Goal: Task Accomplishment & Management: Manage account settings

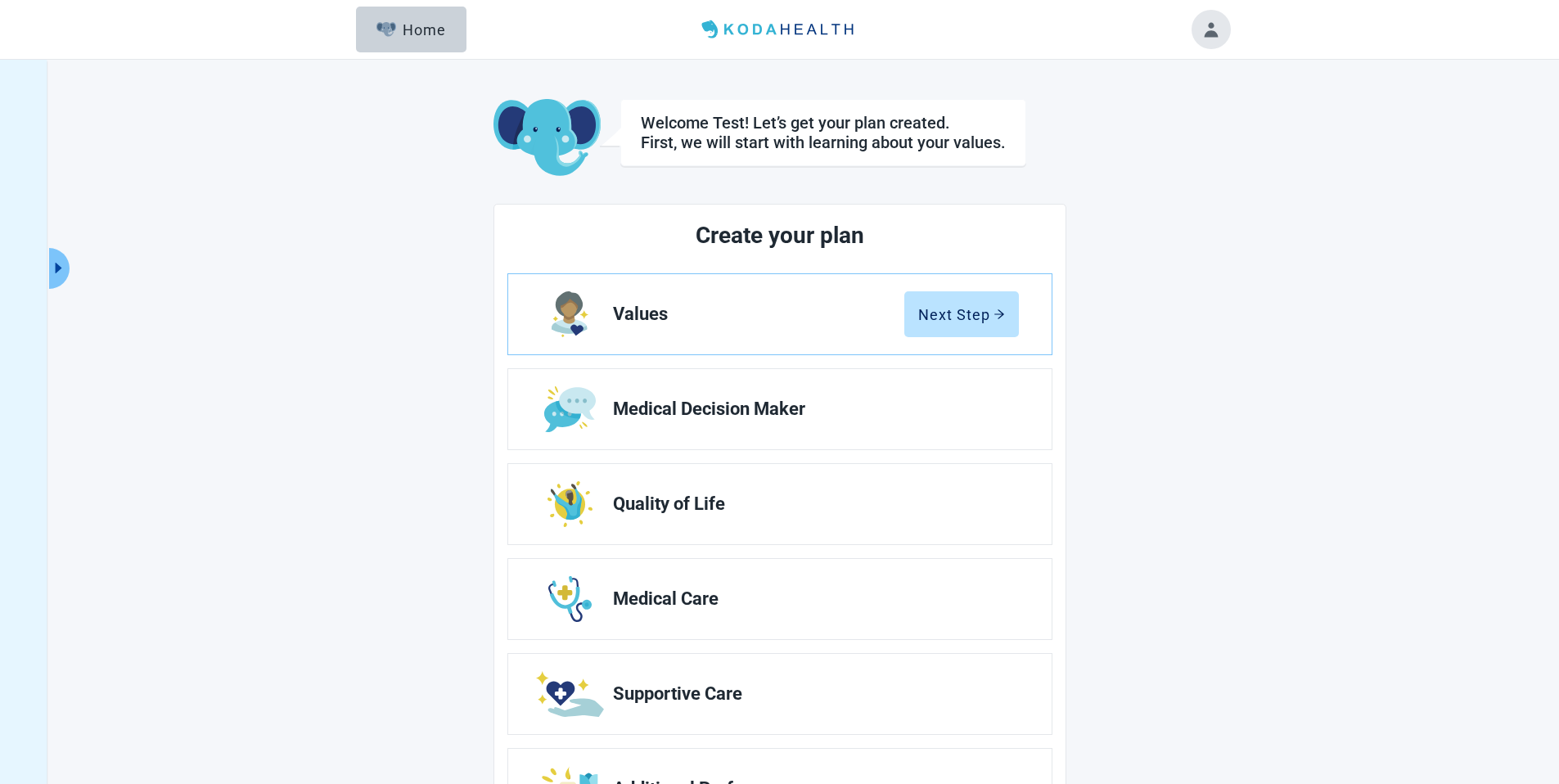
click at [60, 259] on button "Expand menu" at bounding box center [60, 268] width 20 height 41
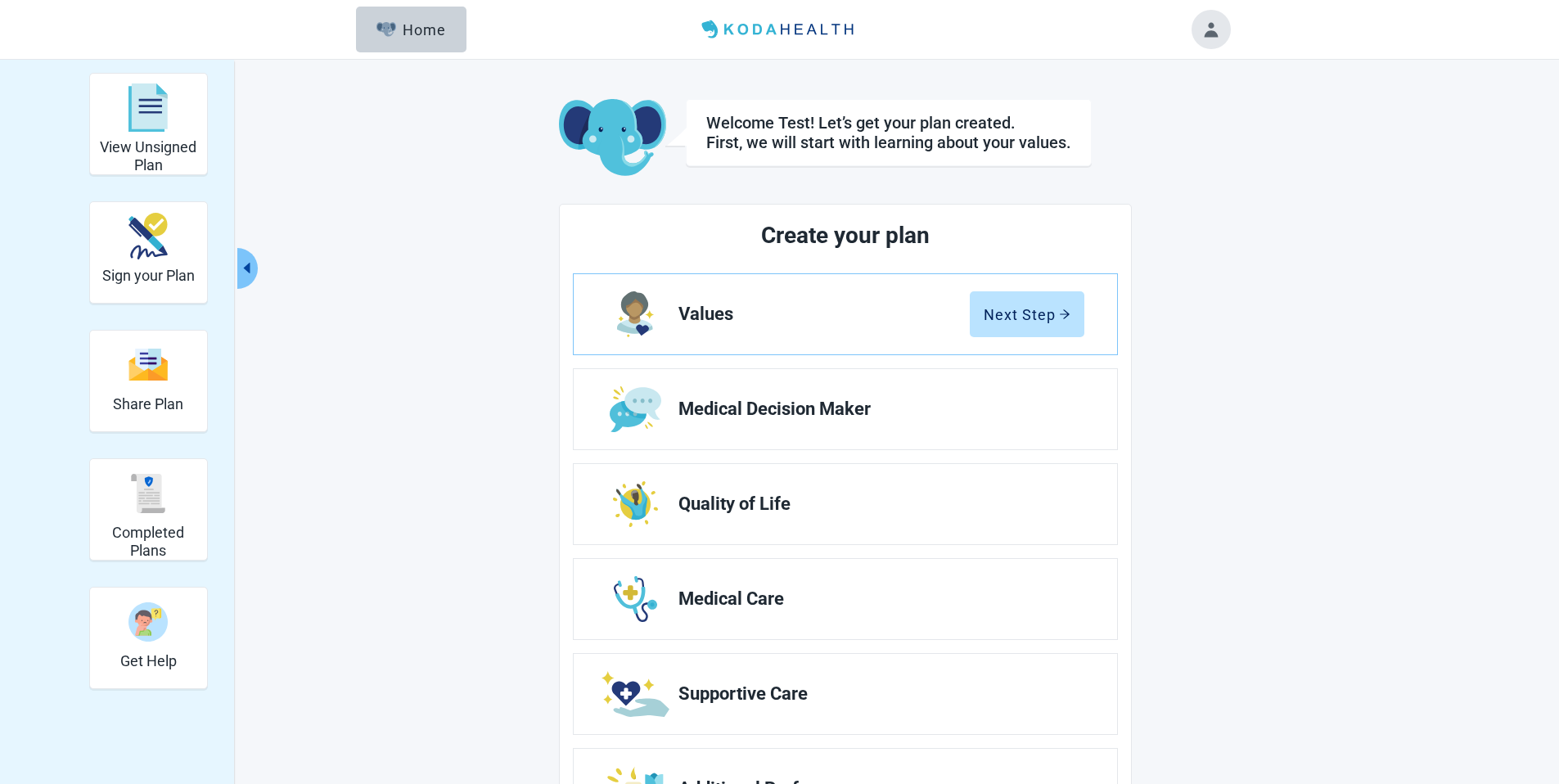
click at [249, 256] on button "Collapse menu" at bounding box center [248, 268] width 20 height 41
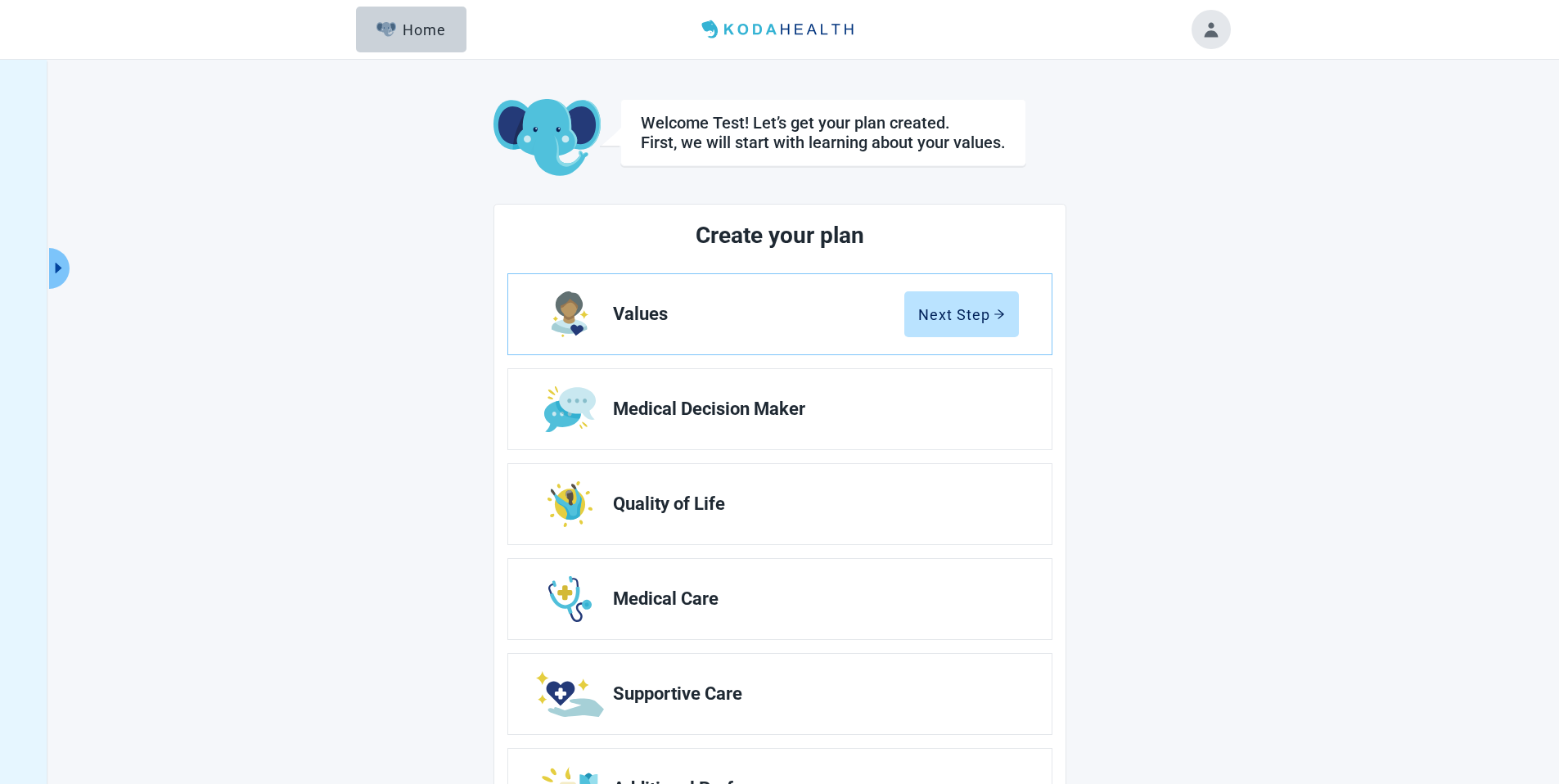
click at [1202, 25] on button "Toggle account menu" at bounding box center [1211, 29] width 39 height 39
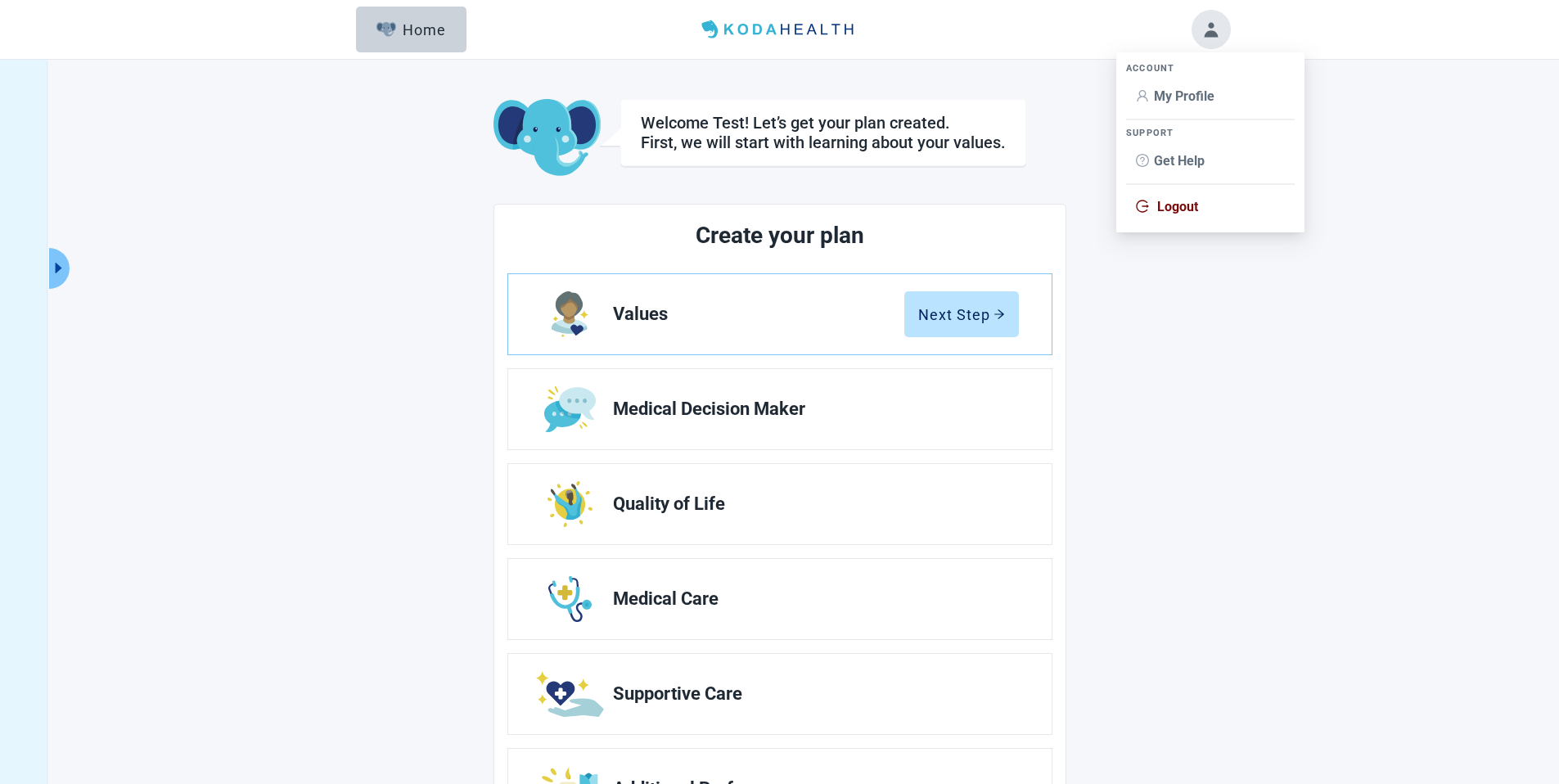
click at [1181, 96] on span "My Profile" at bounding box center [1185, 95] width 61 height 16
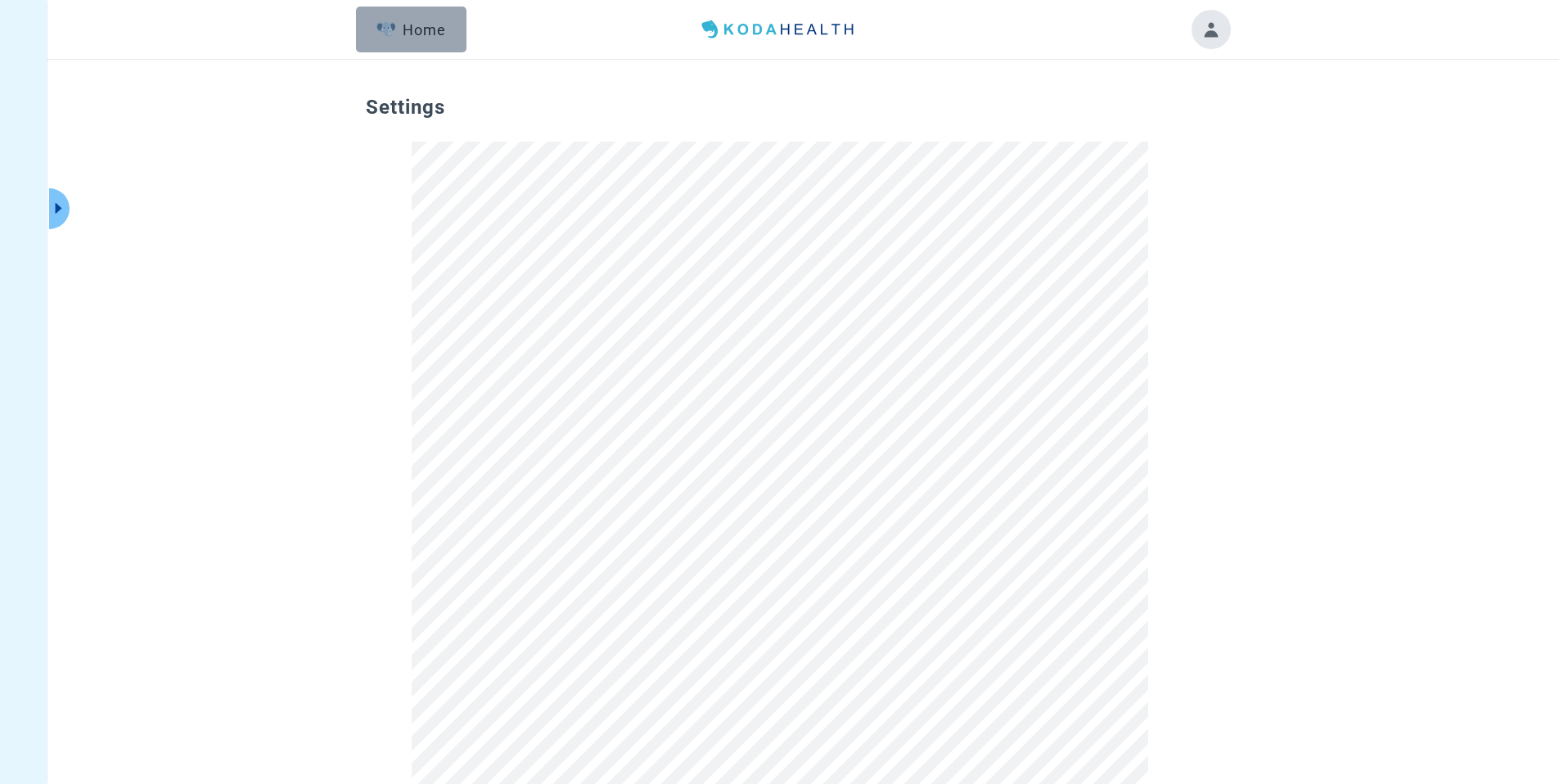
click at [408, 27] on div "Home" at bounding box center [412, 29] width 71 height 17
